Goal: Book appointment/travel/reservation

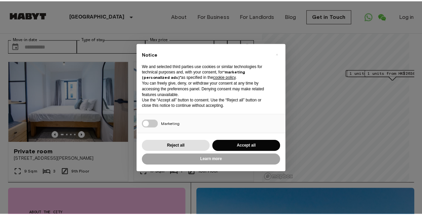
scroll to position [34, 0]
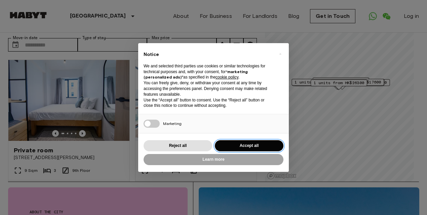
click at [227, 143] on button "Accept all" at bounding box center [249, 145] width 69 height 11
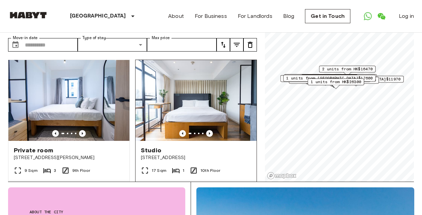
scroll to position [0, 0]
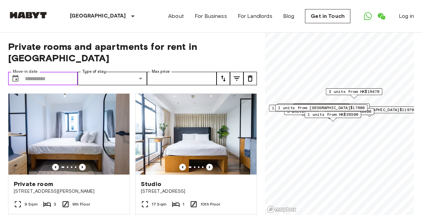
click at [56, 72] on input "Move-in date" at bounding box center [51, 78] width 53 height 13
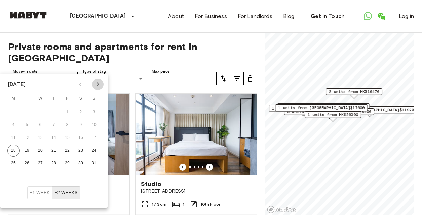
click at [96, 83] on icon "Next month" at bounding box center [98, 84] width 8 height 8
click at [15, 123] on button "8" at bounding box center [13, 125] width 12 height 12
type input "**********"
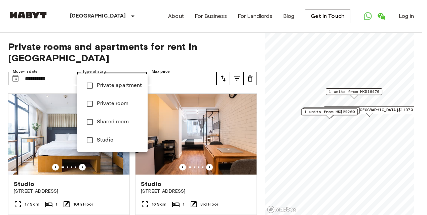
click at [132, 89] on span "Private apartment" at bounding box center [119, 85] width 45 height 8
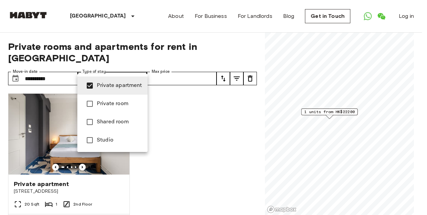
click at [98, 140] on span "Studio" at bounding box center [119, 140] width 45 height 8
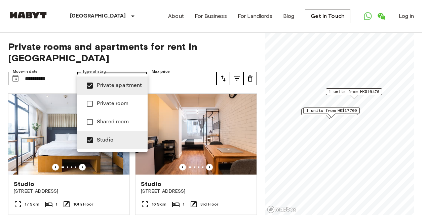
click at [123, 106] on span "Private room" at bounding box center [119, 104] width 45 height 8
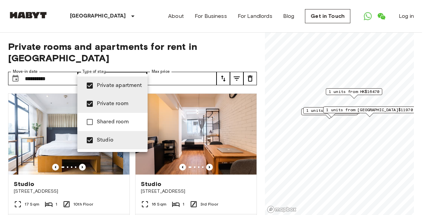
click at [123, 106] on span "Private room" at bounding box center [119, 104] width 45 height 8
type input "**********"
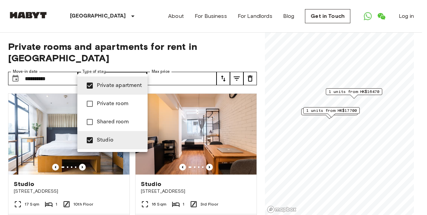
click at [167, 77] on div at bounding box center [213, 107] width 427 height 215
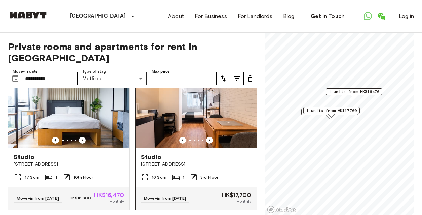
scroll to position [34, 0]
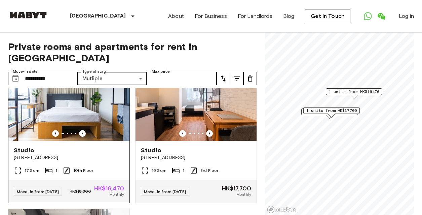
click at [102, 94] on img at bounding box center [68, 100] width 121 height 81
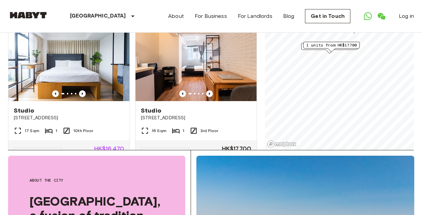
scroll to position [0, 0]
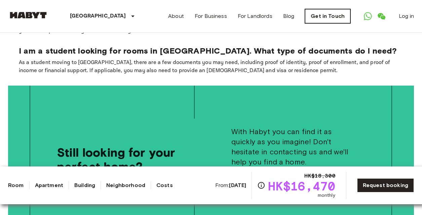
scroll to position [1323, 0]
